Goal: Task Accomplishment & Management: Use online tool/utility

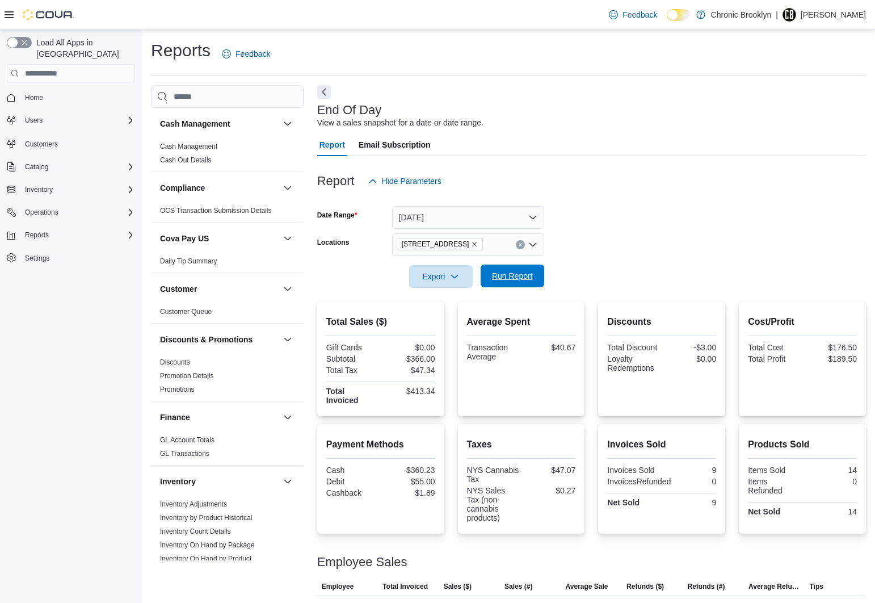
click at [515, 275] on span "Run Report" at bounding box center [512, 275] width 41 height 11
drag, startPoint x: 529, startPoint y: 273, endPoint x: 626, endPoint y: 196, distance: 124.8
click at [530, 273] on span "Run Report" at bounding box center [512, 276] width 41 height 11
click at [516, 276] on span "Run Report" at bounding box center [512, 275] width 41 height 11
